Goal: Information Seeking & Learning: Learn about a topic

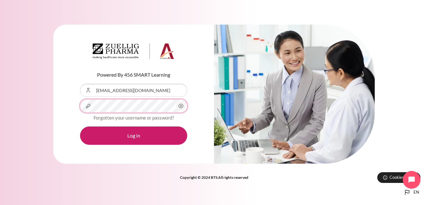
click at [80, 126] on button "Log in" at bounding box center [133, 135] width 107 height 18
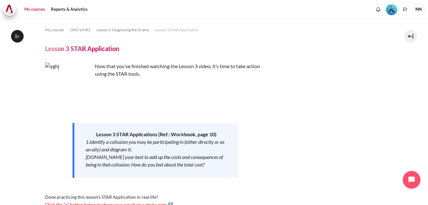
click at [30, 9] on link "My courses" at bounding box center [34, 9] width 25 height 13
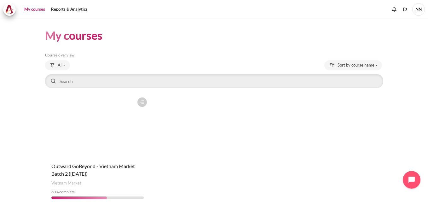
scroll to position [26, 0]
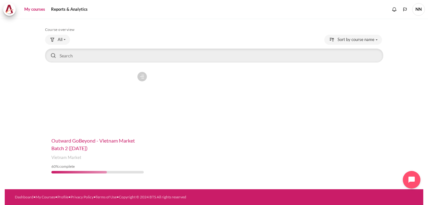
click at [73, 140] on span "Outward GoBeyond - Vietnam Market Batch 2 (Jul 2025)" at bounding box center [93, 144] width 84 height 14
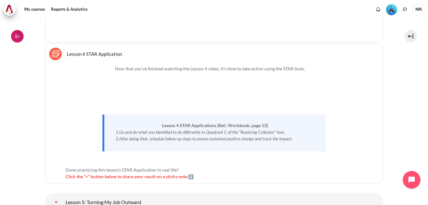
scroll to position [3266, 0]
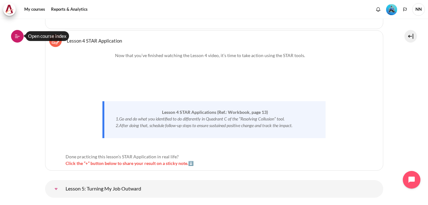
click at [18, 33] on button "Open course index" at bounding box center [17, 36] width 13 height 13
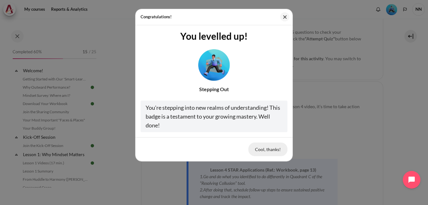
click at [266, 149] on button "Cool, thanks!" at bounding box center [268, 149] width 39 height 13
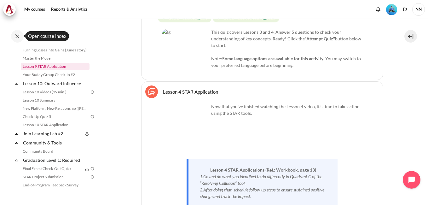
scroll to position [536, 0]
